Goal: Information Seeking & Learning: Learn about a topic

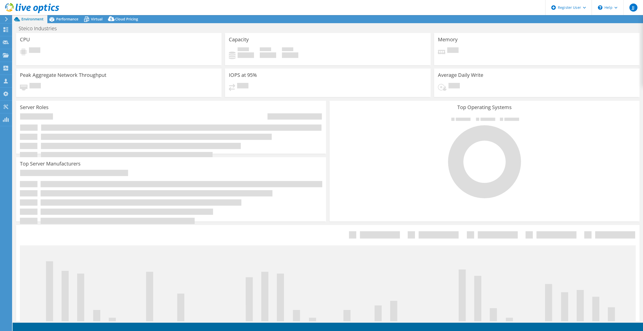
select select "USD"
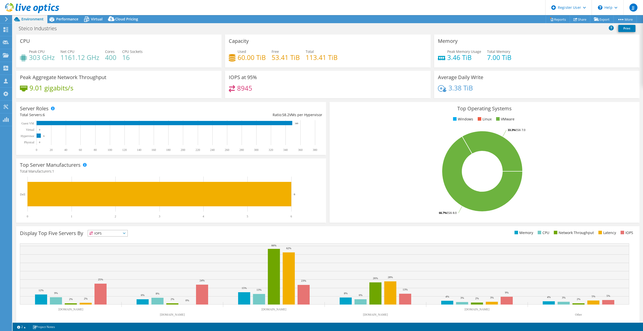
click at [73, 11] on header "JJ Dell User [PERSON_NAME] [PERSON_NAME][EMAIL_ADDRESS][PERSON_NAME][DOMAIN_NAM…" at bounding box center [321, 7] width 643 height 15
click at [71, 23] on div "Steico Industries Print" at bounding box center [328, 28] width 630 height 11
click at [72, 20] on span "Performance" at bounding box center [67, 19] width 22 height 5
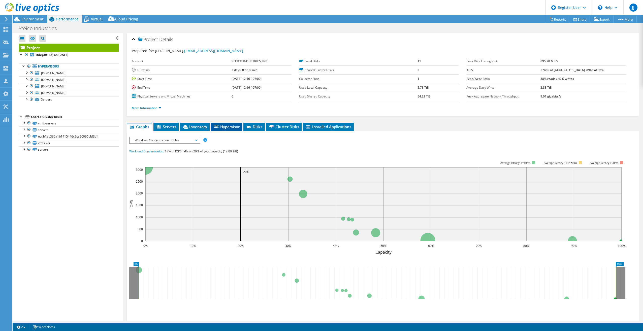
click at [230, 123] on li "Hypervisor" at bounding box center [226, 127] width 31 height 9
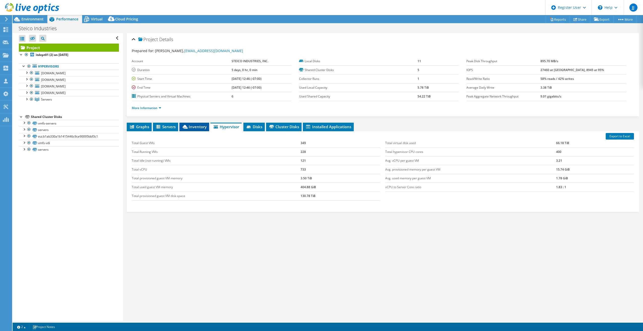
click at [190, 128] on span "Inventory" at bounding box center [194, 126] width 25 height 5
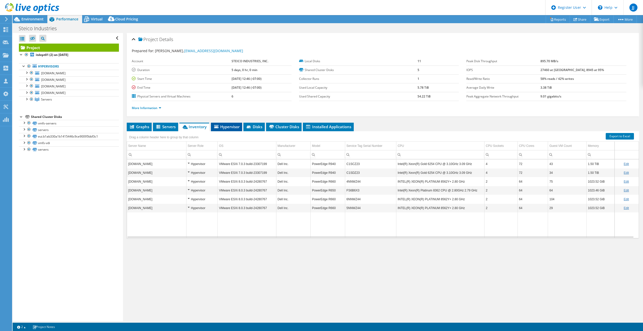
click at [224, 129] on span "Hypervisor" at bounding box center [226, 126] width 26 height 5
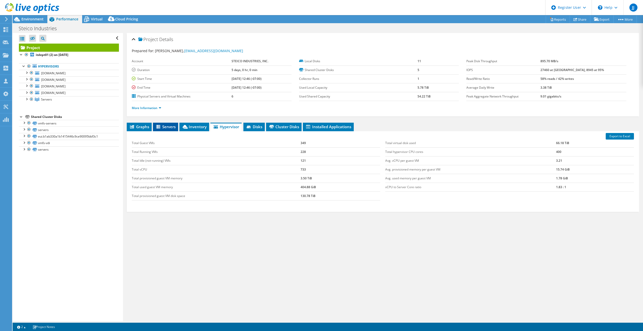
click at [166, 123] on li "Servers" at bounding box center [165, 127] width 25 height 9
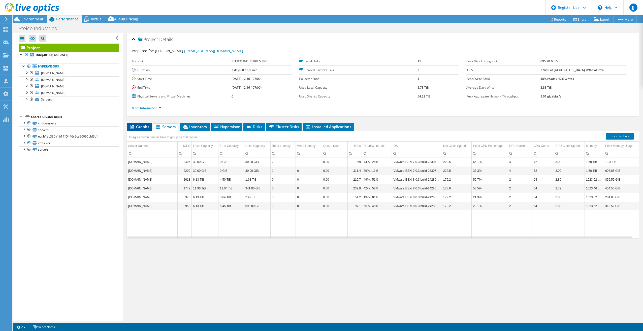
click at [137, 128] on span "Graphs" at bounding box center [139, 126] width 20 height 5
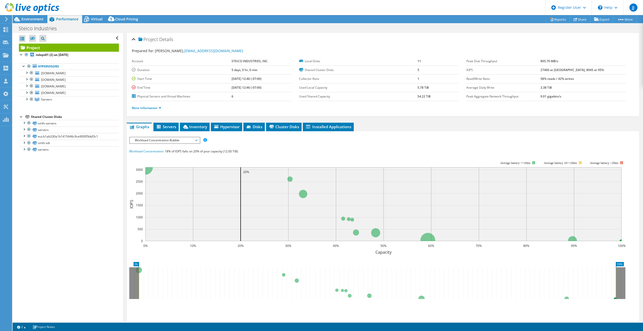
click at [176, 140] on span "Workload Concentration Bubble" at bounding box center [164, 140] width 65 height 6
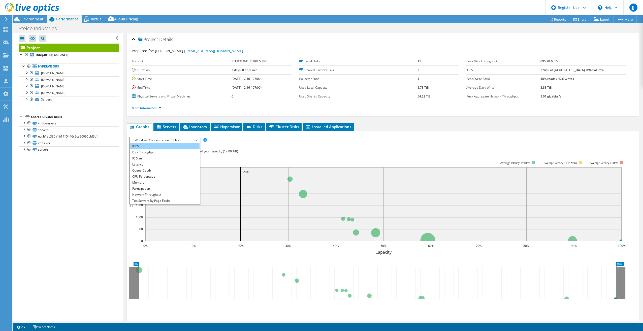
click at [150, 148] on li "IOPS" at bounding box center [165, 146] width 70 height 6
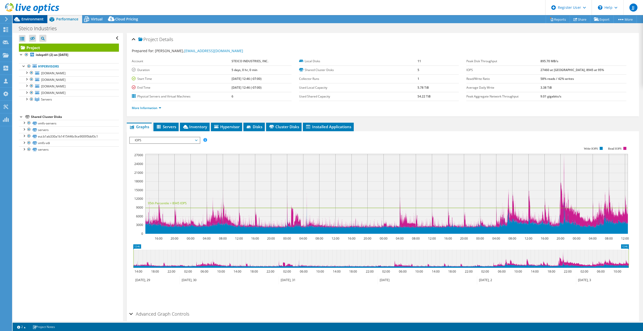
click at [25, 20] on span "Environment" at bounding box center [32, 19] width 22 height 5
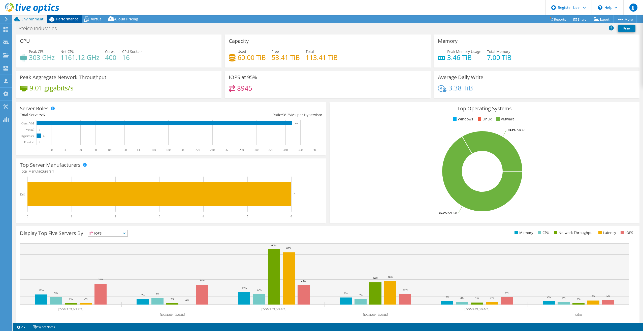
click at [60, 22] on div "Performance" at bounding box center [64, 19] width 35 height 8
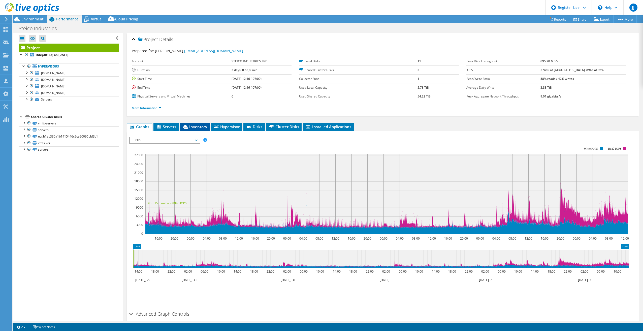
click at [197, 128] on span "Inventory" at bounding box center [194, 126] width 25 height 5
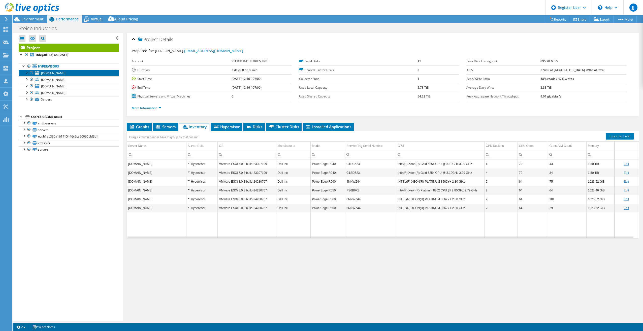
click at [49, 74] on span "[DOMAIN_NAME]" at bounding box center [53, 73] width 24 height 4
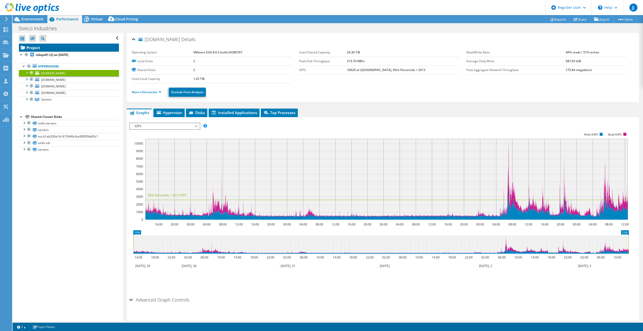
click at [35, 47] on link "Project" at bounding box center [69, 48] width 100 height 8
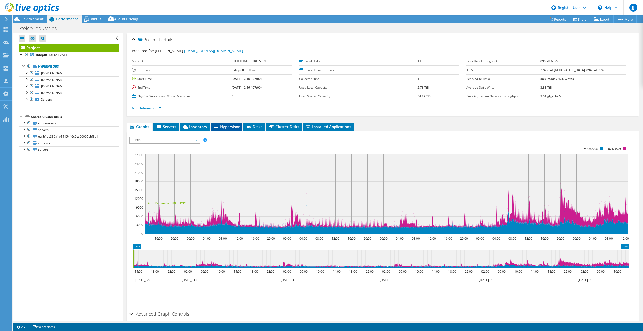
click at [223, 129] on span "Hypervisor" at bounding box center [226, 126] width 26 height 5
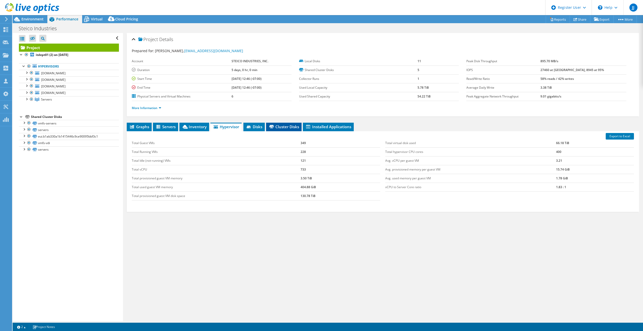
click at [283, 127] on span "Cluster Disks" at bounding box center [284, 126] width 30 height 5
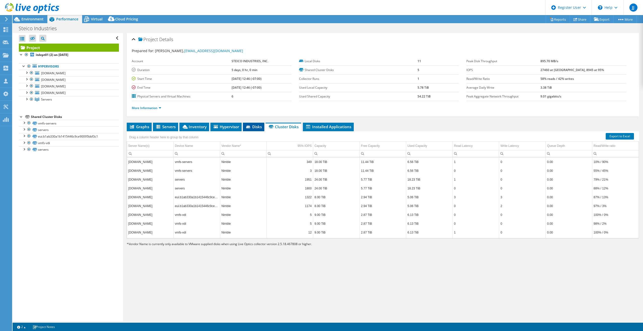
drag, startPoint x: 252, startPoint y: 128, endPoint x: 248, endPoint y: 129, distance: 3.8
click at [251, 128] on li "Disks" at bounding box center [253, 127] width 21 height 9
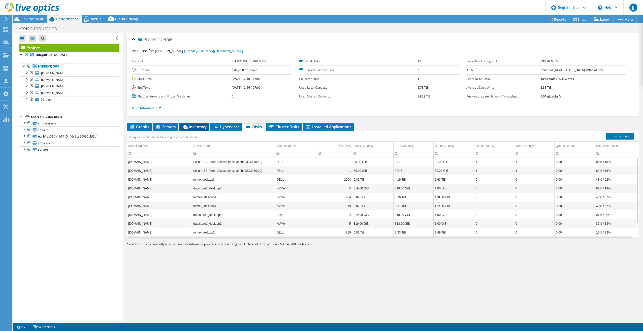
click at [198, 127] on span "Inventory" at bounding box center [194, 126] width 25 height 5
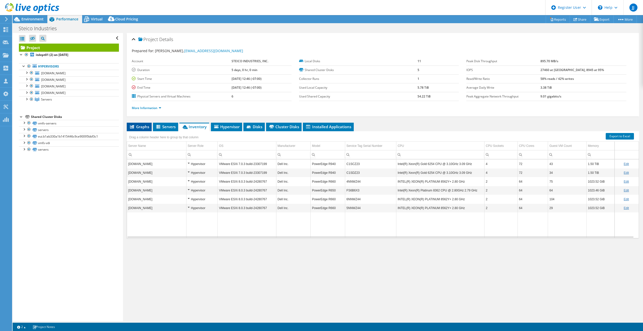
click at [136, 125] on span "Graphs" at bounding box center [139, 126] width 20 height 5
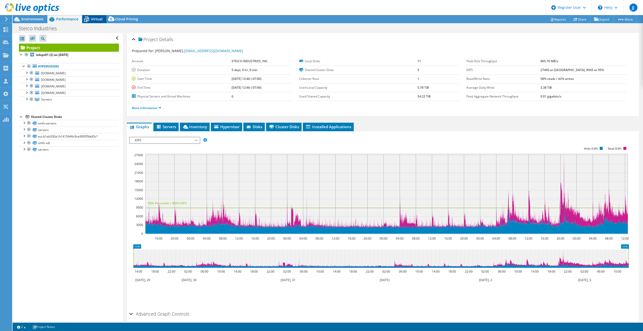
click at [89, 20] on icon at bounding box center [86, 19] width 9 height 9
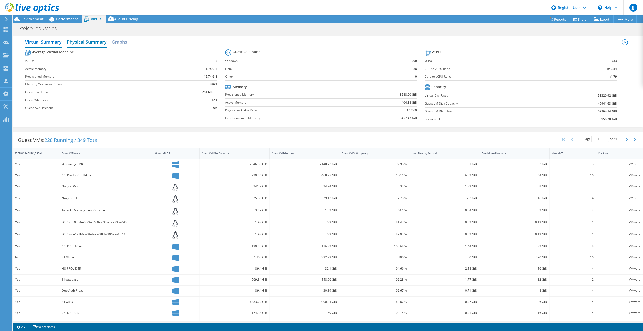
click at [89, 45] on h2 "Physical Summary" at bounding box center [87, 42] width 40 height 11
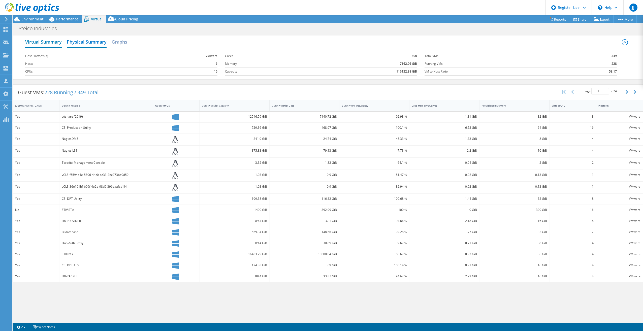
click at [40, 40] on h2 "Virtual Summary" at bounding box center [43, 42] width 37 height 11
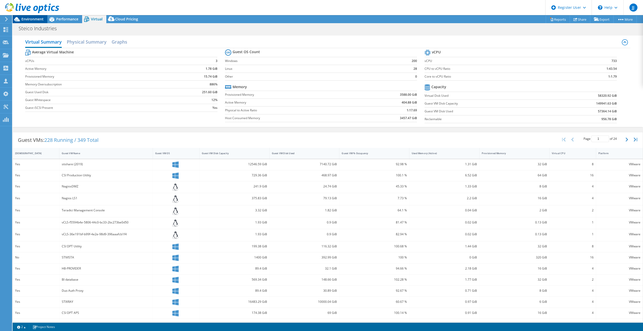
click at [26, 17] on span "Environment" at bounding box center [32, 19] width 22 height 5
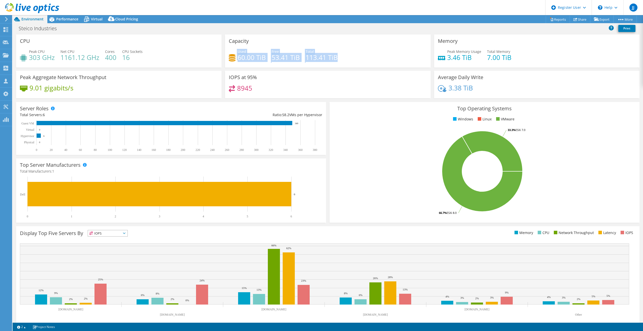
drag, startPoint x: 340, startPoint y: 55, endPoint x: 227, endPoint y: 59, distance: 112.4
click at [229, 59] on div "Used 60.00 TiB Free 53.41 TiB Total 113.41 TiB" at bounding box center [328, 57] width 198 height 16
drag, startPoint x: 227, startPoint y: 59, endPoint x: 279, endPoint y: 61, distance: 51.4
click at [279, 60] on h4 "53.41 TiB" at bounding box center [286, 58] width 28 height 6
click at [61, 16] on div "Performance" at bounding box center [64, 19] width 35 height 8
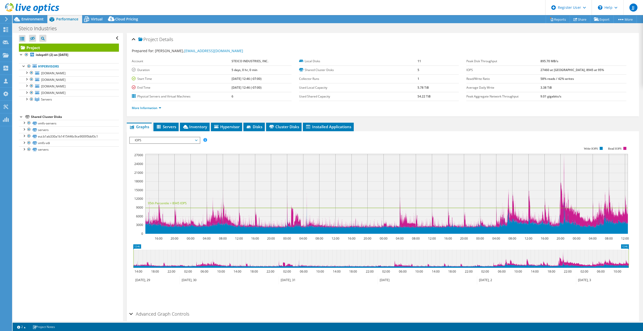
click at [61, 18] on span "Performance" at bounding box center [67, 19] width 22 height 5
click at [202, 125] on span "Inventory" at bounding box center [194, 126] width 25 height 5
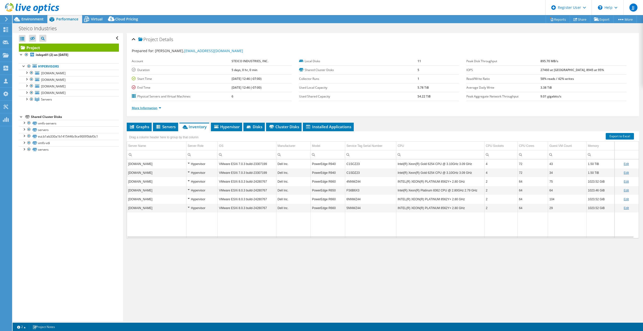
click at [139, 108] on link "More Information" at bounding box center [146, 108] width 29 height 4
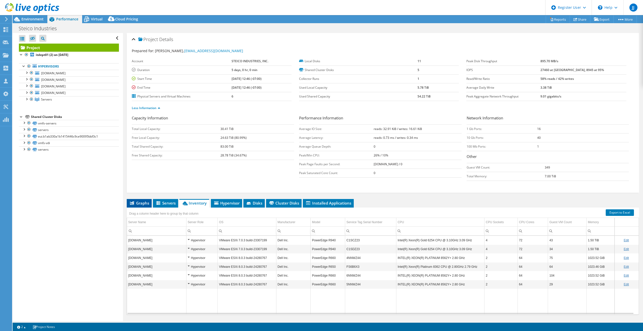
click at [134, 203] on icon at bounding box center [132, 203] width 4 height 4
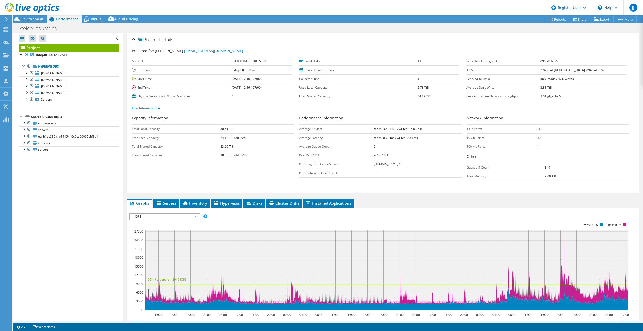
click at [27, 14] on link at bounding box center [32, 12] width 54 height 4
click at [30, 19] on span "Environment" at bounding box center [32, 19] width 22 height 5
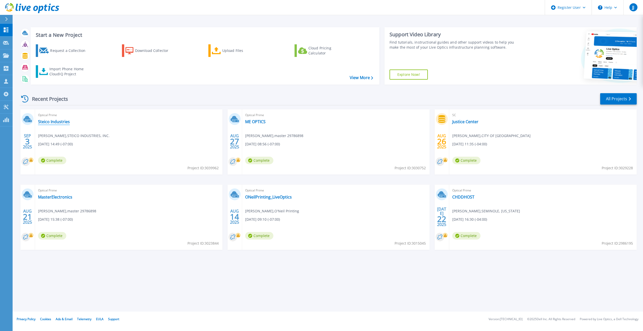
click at [51, 121] on link "Steico Industries" at bounding box center [54, 121] width 32 height 5
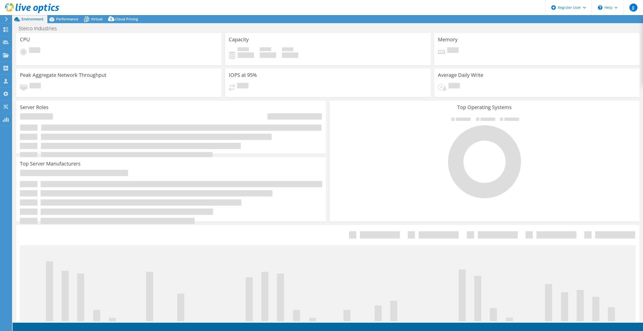
select select "USD"
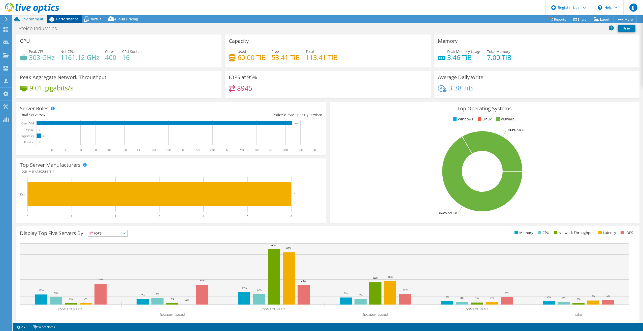
click at [71, 20] on span "Performance" at bounding box center [67, 19] width 22 height 5
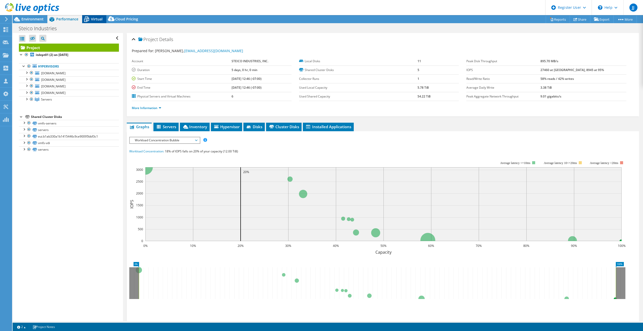
click at [96, 19] on span "Virtual" at bounding box center [97, 19] width 12 height 5
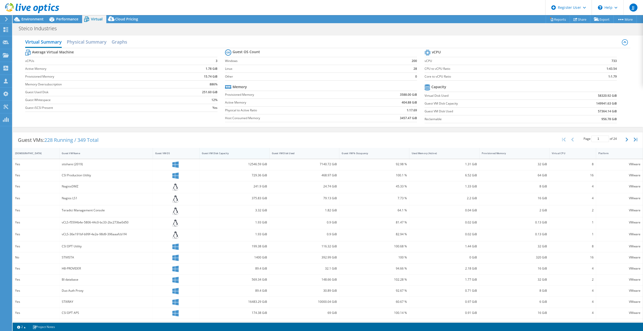
click at [238, 156] on div "Guest VM Disk Capacity" at bounding box center [232, 153] width 64 height 8
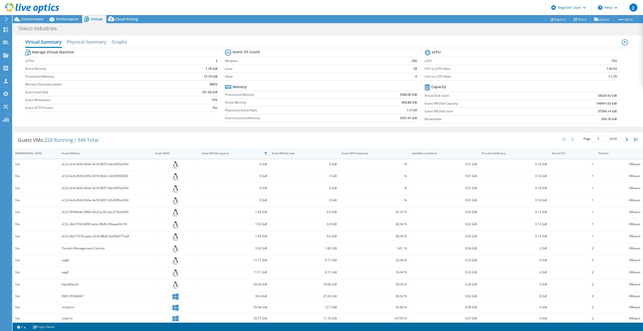
click at [212, 155] on div "Guest VM Disk Capacity" at bounding box center [231, 153] width 59 height 3
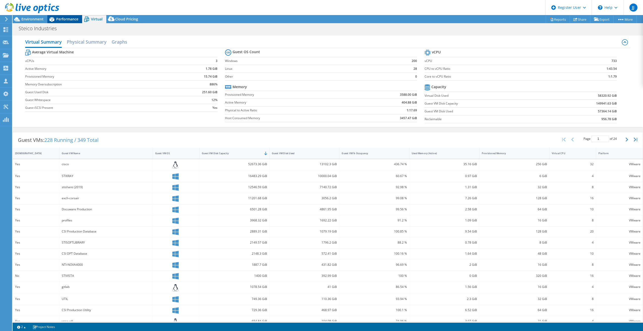
click at [69, 23] on div "Performance" at bounding box center [64, 19] width 35 height 8
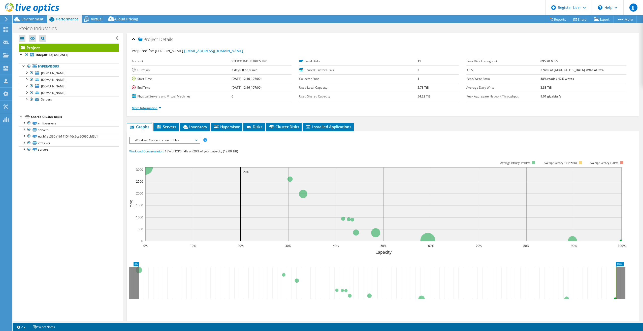
click at [147, 109] on link "More Information" at bounding box center [146, 108] width 29 height 4
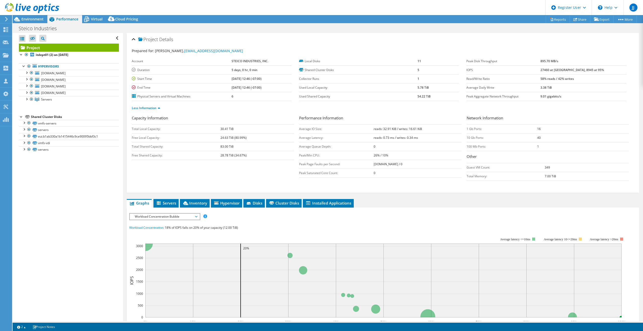
click at [182, 217] on span "Workload Concentration Bubble" at bounding box center [164, 217] width 65 height 6
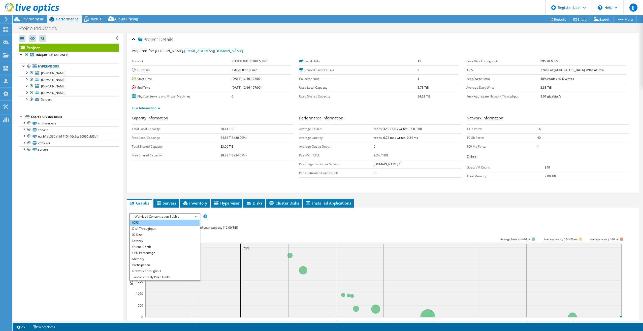
click at [156, 223] on li "IOPS" at bounding box center [165, 223] width 70 height 6
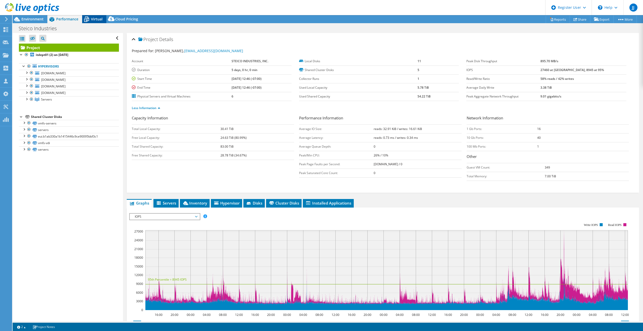
click at [94, 18] on span "Virtual" at bounding box center [97, 19] width 12 height 5
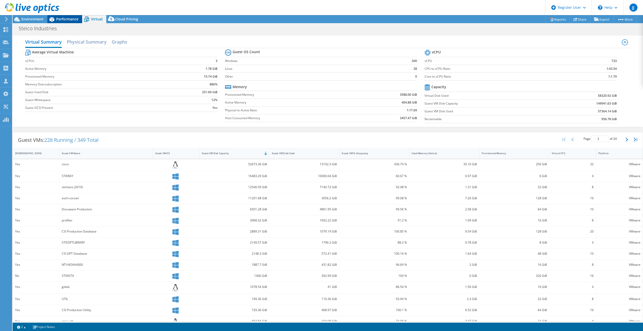
click at [54, 21] on icon at bounding box center [51, 19] width 5 height 5
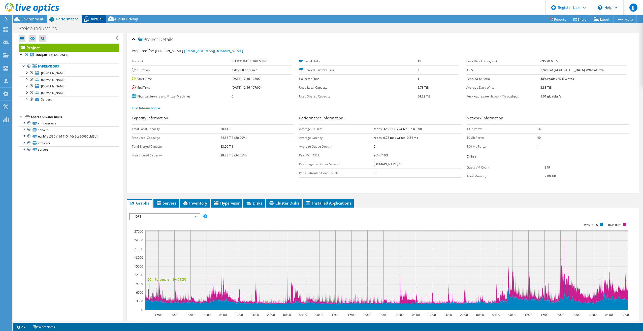
click at [94, 20] on span "Virtual" at bounding box center [97, 19] width 12 height 5
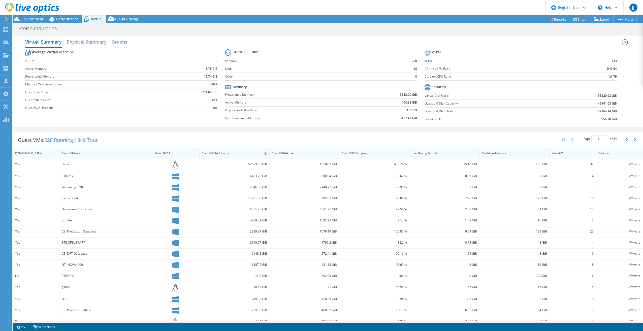
scroll to position [9, 0]
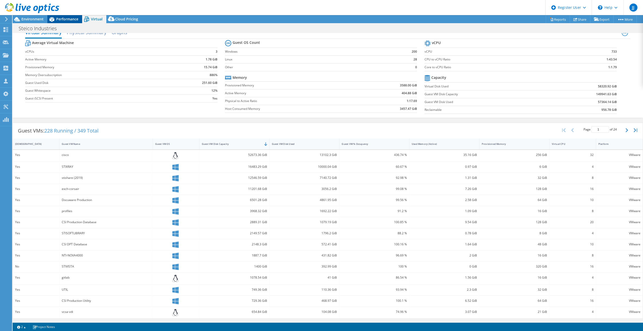
click at [69, 18] on span "Performance" at bounding box center [67, 19] width 22 height 5
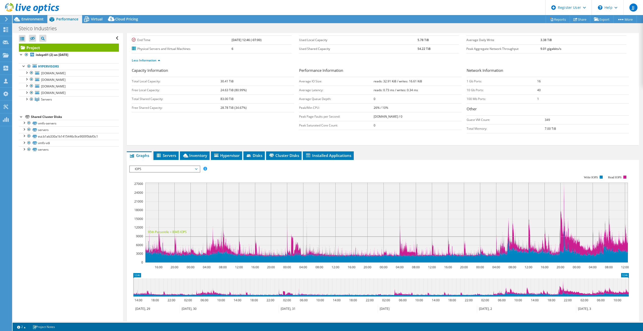
scroll to position [50, 0]
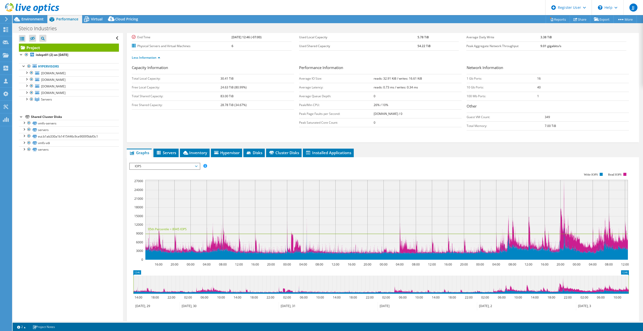
click at [565, 189] on rect at bounding box center [386, 220] width 482 height 80
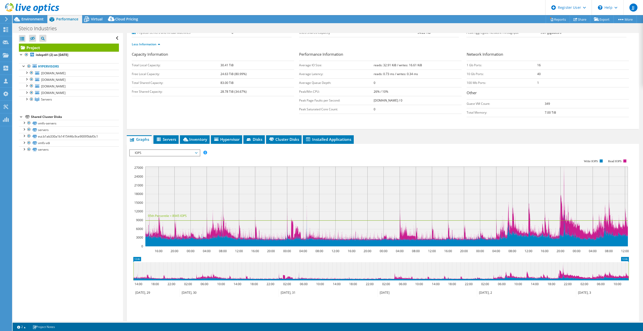
scroll to position [76, 0]
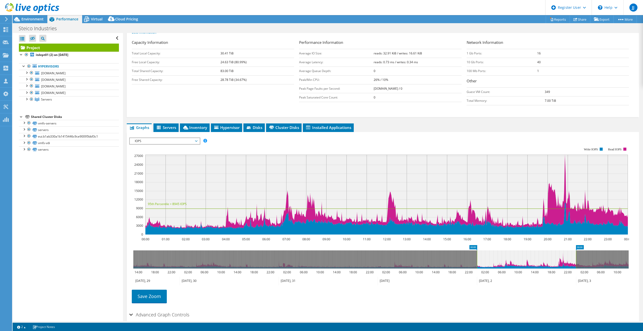
drag, startPoint x: 503, startPoint y: 281, endPoint x: 499, endPoint y: 281, distance: 3.8
click at [499, 281] on icon at bounding box center [526, 281] width 99 height 8
click at [594, 280] on icon at bounding box center [600, 281] width 49 height 8
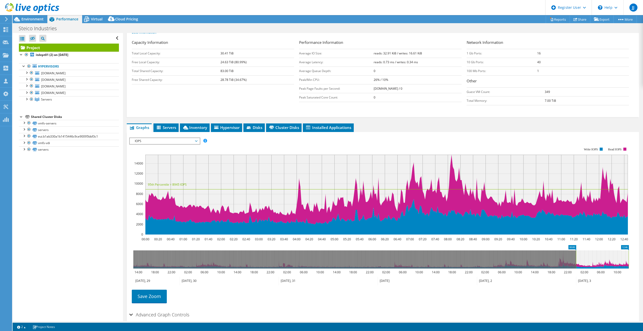
click at [511, 263] on icon at bounding box center [380, 259] width 495 height 18
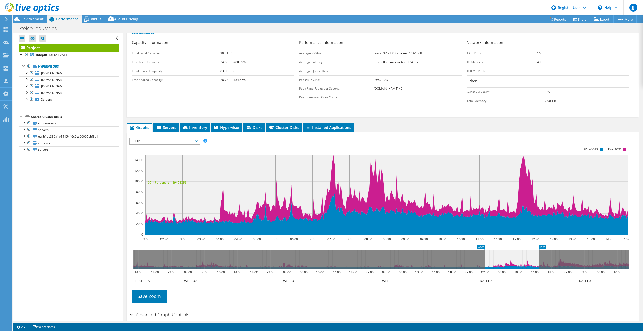
click at [554, 266] on icon at bounding box center [380, 259] width 495 height 18
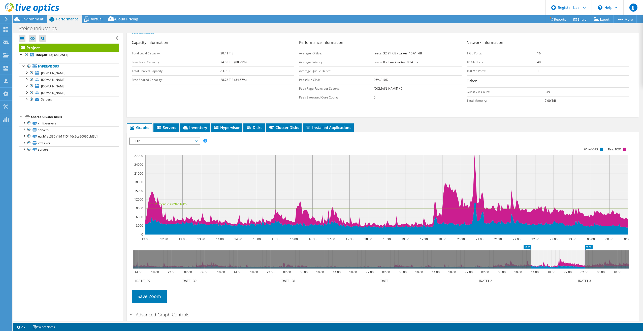
drag, startPoint x: 551, startPoint y: 260, endPoint x: 554, endPoint y: 260, distance: 3.3
click at [554, 260] on icon at bounding box center [558, 259] width 54 height 18
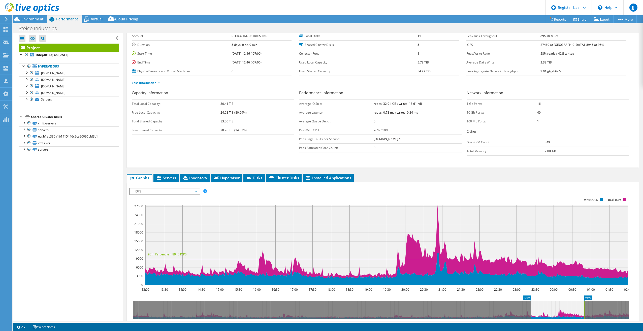
scroll to position [0, 0]
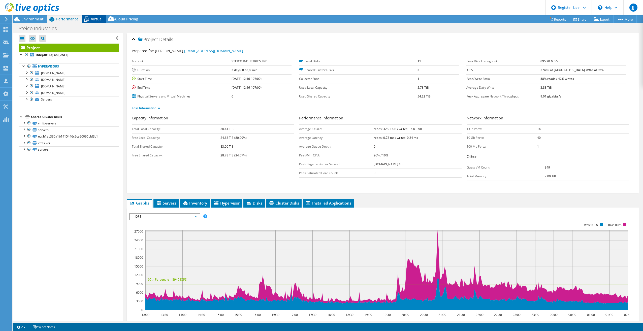
click at [97, 19] on span "Virtual" at bounding box center [97, 19] width 12 height 5
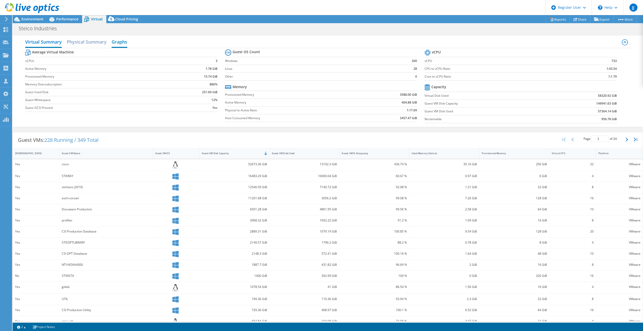
click at [117, 41] on h2 "Graphs" at bounding box center [120, 42] width 16 height 11
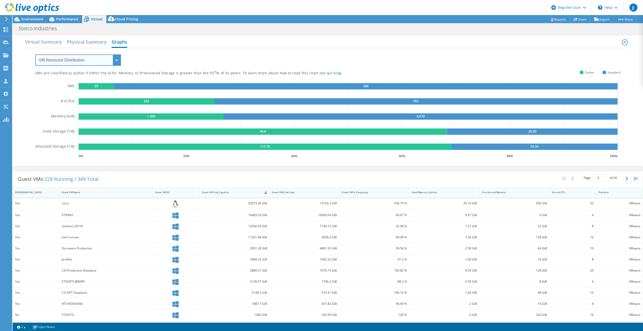
click at [119, 59] on select "VM Resource Distribution Provisioning Contrast Over Provisioning" at bounding box center [78, 59] width 86 height 11
select select "Over Provisioning"
click at [35, 54] on select "VM Resource Distribution Provisioning Contrast Over Provisioning" at bounding box center [78, 59] width 86 height 11
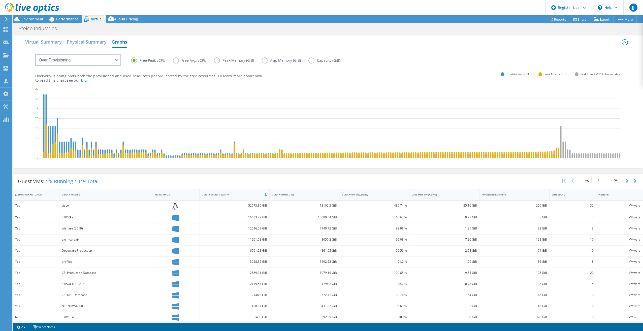
click at [311, 61] on label "Capacity (GiB)" at bounding box center [327, 60] width 39 height 6
click at [0, 0] on input "Capacity (GiB)" at bounding box center [0, 0] width 0 height 0
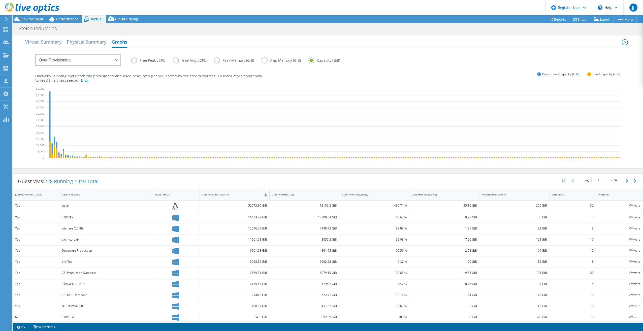
click at [134, 60] on label "Free Peak vCPU" at bounding box center [152, 60] width 42 height 6
click at [0, 0] on input "Free Peak vCPU" at bounding box center [0, 0] width 0 height 0
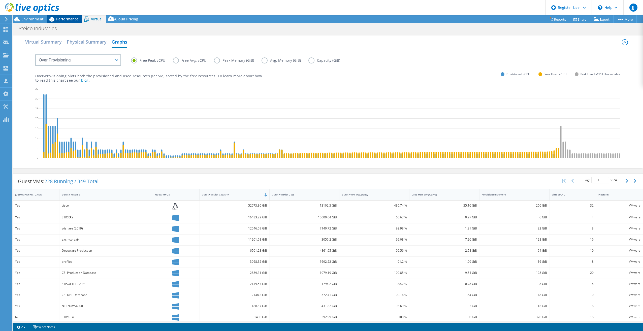
click at [70, 17] on span "Performance" at bounding box center [67, 19] width 22 height 5
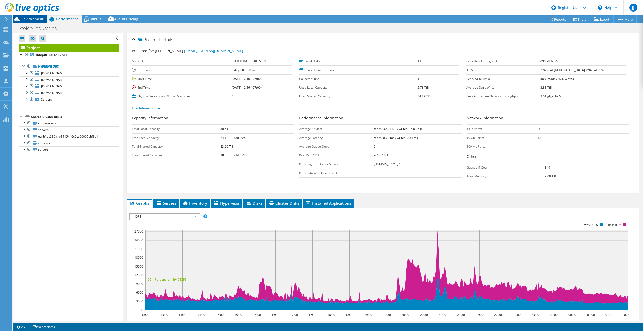
click at [36, 18] on span "Environment" at bounding box center [32, 19] width 22 height 5
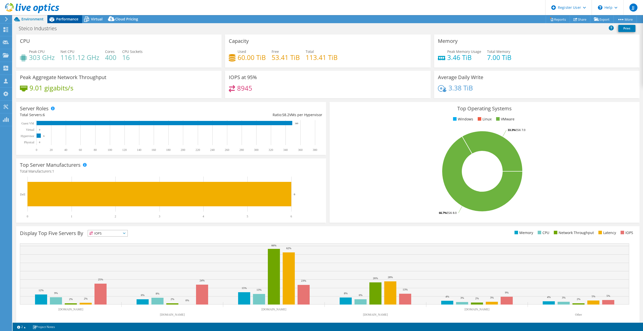
click at [55, 20] on icon at bounding box center [51, 19] width 9 height 9
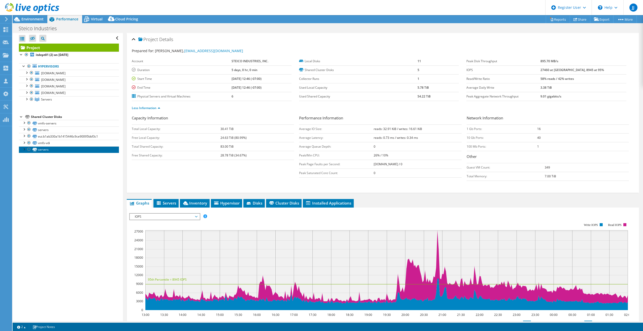
click at [47, 150] on link "servers" at bounding box center [69, 149] width 100 height 7
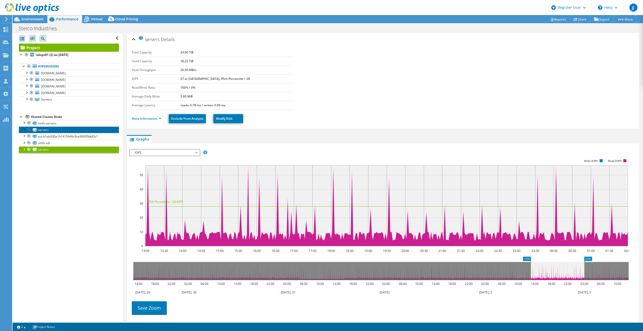
click at [47, 129] on link "servers" at bounding box center [69, 129] width 100 height 7
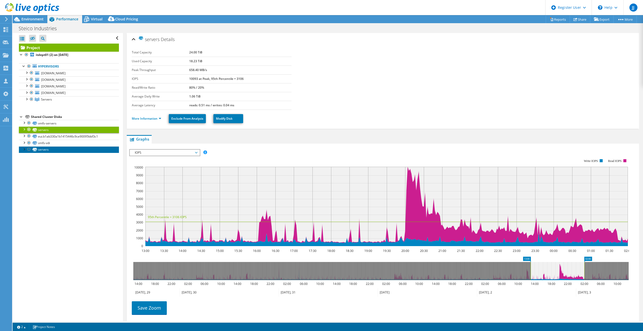
click at [48, 150] on link "servers" at bounding box center [69, 149] width 100 height 7
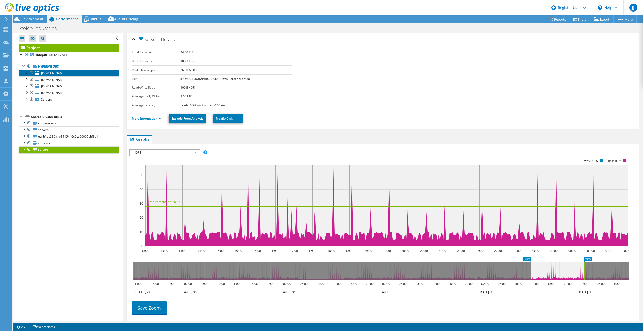
click at [47, 70] on link "[DOMAIN_NAME]" at bounding box center [69, 73] width 100 height 7
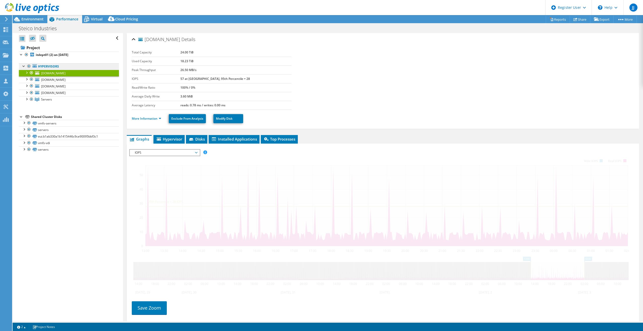
click at [48, 67] on link "Hypervisors" at bounding box center [69, 66] width 100 height 7
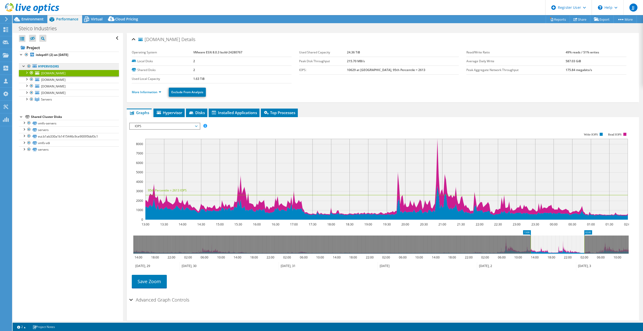
click at [50, 67] on link "Hypervisors" at bounding box center [69, 66] width 100 height 7
click at [51, 67] on link "Hypervisors" at bounding box center [69, 66] width 100 height 7
click at [77, 67] on link "Hypervisors" at bounding box center [69, 66] width 100 height 7
click at [42, 67] on link "Hypervisors" at bounding box center [69, 66] width 100 height 7
click at [32, 184] on div "Open All Close All Hide Excluded Nodes Project Tree Filter" at bounding box center [68, 177] width 110 height 288
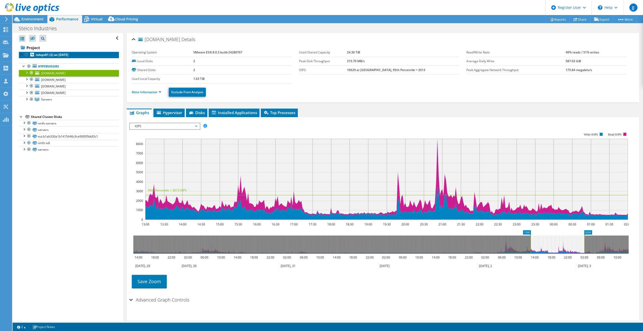
click at [51, 52] on link "itdept01 (2) on [DATE]" at bounding box center [69, 55] width 100 height 7
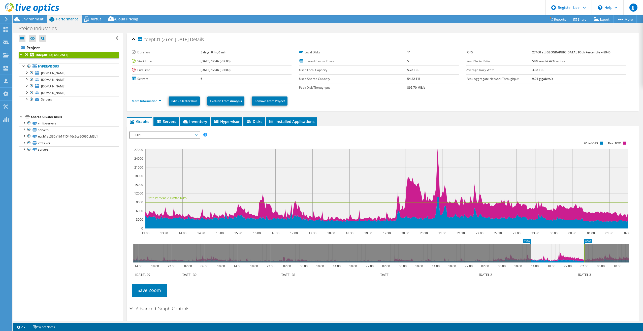
click at [546, 276] on icon at bounding box center [526, 275] width 99 height 8
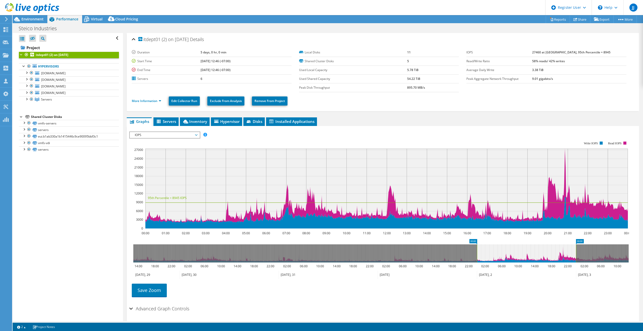
click at [471, 277] on icon at bounding box center [427, 275] width 99 height 8
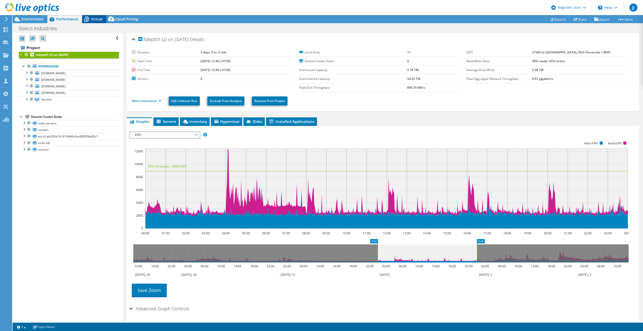
click at [89, 22] on icon at bounding box center [86, 19] width 9 height 9
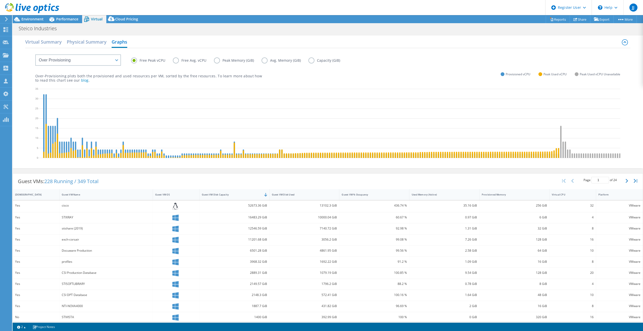
click at [52, 16] on div at bounding box center [29, 8] width 59 height 17
click at [59, 21] on span "Performance" at bounding box center [67, 19] width 22 height 5
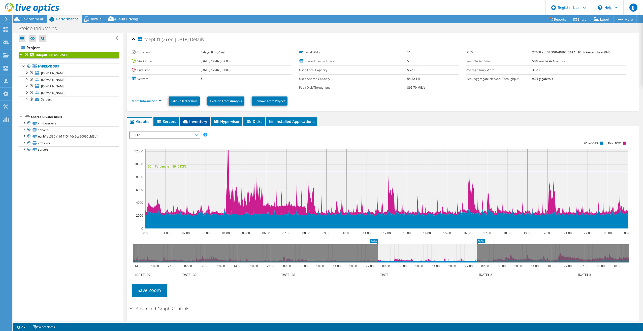
click at [194, 122] on span "Inventory" at bounding box center [194, 121] width 25 height 5
